Goal: Information Seeking & Learning: Learn about a topic

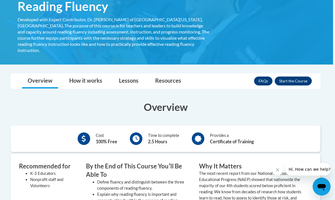
scroll to position [101, 2]
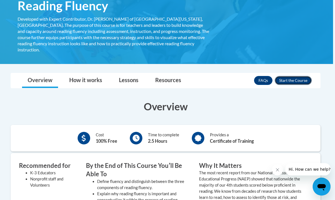
click at [284, 77] on button "Enroll" at bounding box center [293, 80] width 37 height 9
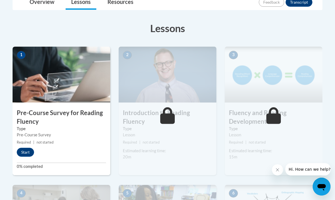
scroll to position [142, 0]
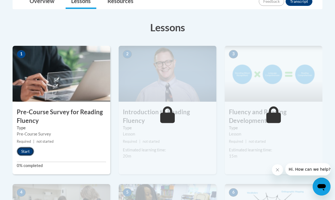
click at [23, 147] on button "Start" at bounding box center [25, 151] width 17 height 9
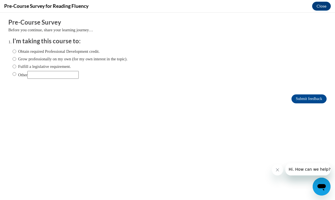
scroll to position [0, 0]
click at [31, 53] on label "Obtain required Professional Development credit." at bounding box center [56, 51] width 87 height 6
click at [16, 53] on input "Obtain required Professional Development credit." at bounding box center [15, 51] width 4 height 6
radio input "true"
click at [311, 99] on input "Submit feedback" at bounding box center [309, 98] width 35 height 9
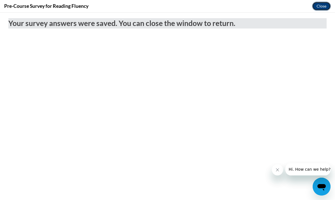
click at [315, 8] on button "Close" at bounding box center [321, 6] width 19 height 9
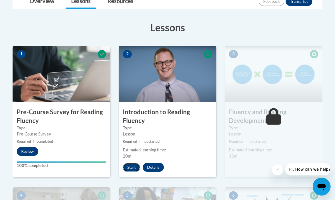
click at [131, 163] on button "Start" at bounding box center [131, 167] width 17 height 9
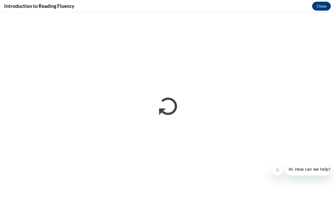
click at [279, 172] on icon "Close message from company" at bounding box center [278, 170] width 4 height 4
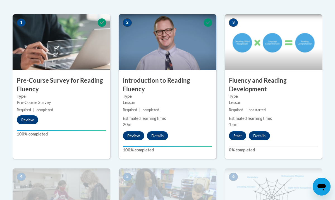
scroll to position [174, 0]
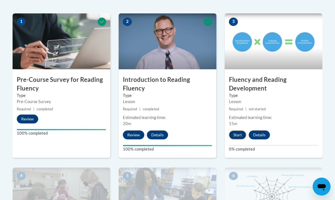
click at [235, 134] on button "Start" at bounding box center [237, 134] width 17 height 9
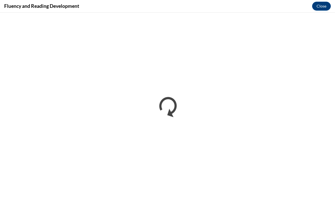
scroll to position [0, 0]
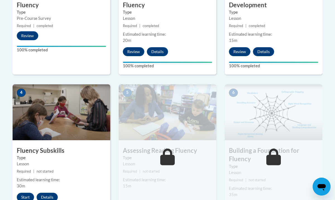
scroll to position [262, 0]
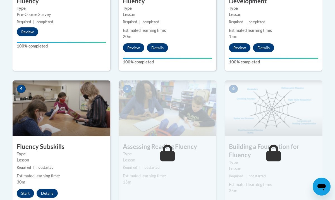
click at [53, 122] on img at bounding box center [62, 108] width 98 height 56
click at [23, 193] on button "Start" at bounding box center [25, 193] width 17 height 9
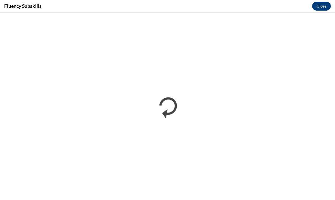
scroll to position [0, 0]
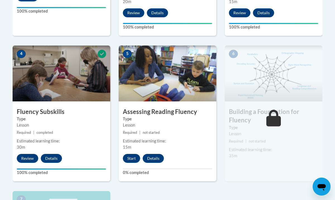
scroll to position [297, 0]
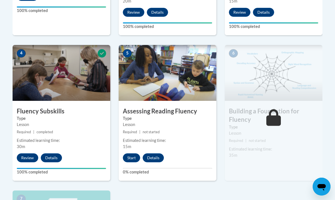
click at [167, 84] on img at bounding box center [168, 73] width 98 height 56
click at [128, 158] on button "Start" at bounding box center [131, 157] width 17 height 9
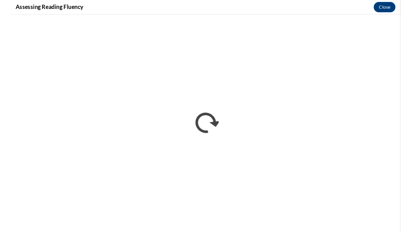
scroll to position [0, 0]
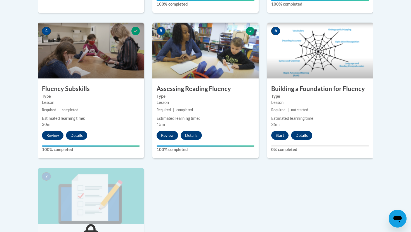
scroll to position [315, 0]
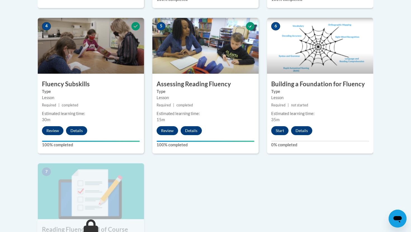
click at [295, 65] on img at bounding box center [320, 46] width 106 height 56
click at [277, 129] on button "Start" at bounding box center [279, 130] width 17 height 9
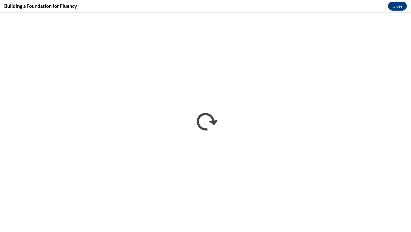
scroll to position [0, 0]
